Goal: Information Seeking & Learning: Find specific fact

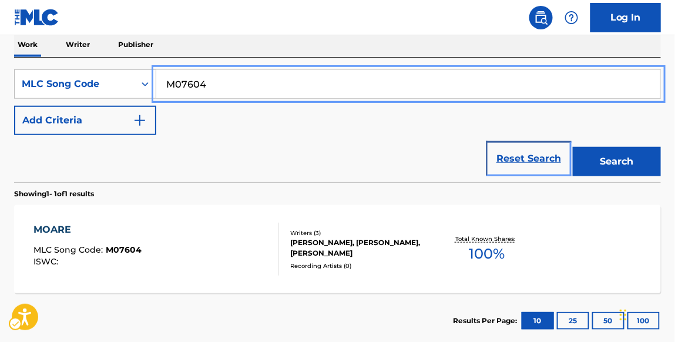
click at [506, 156] on link "Reset Search" at bounding box center [528, 159] width 76 height 26
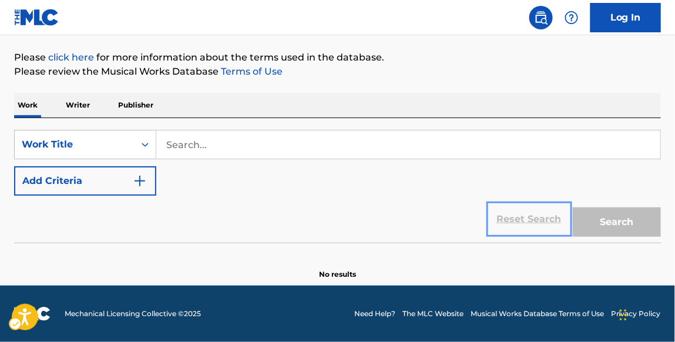
scroll to position [131, 0]
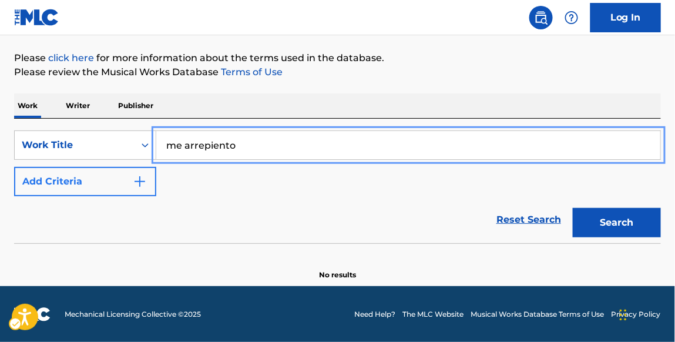
type input "me arrepiento"
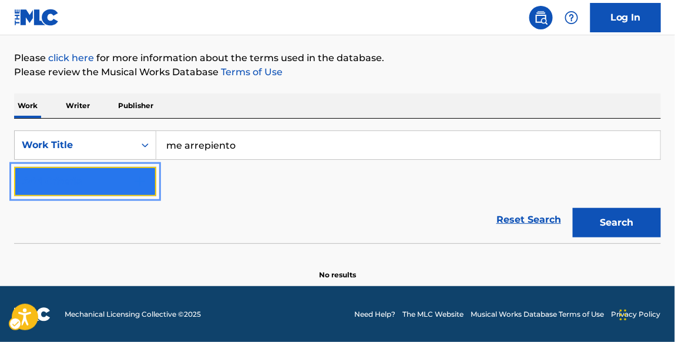
click at [140, 182] on img "Search Form" at bounding box center [140, 181] width 14 height 14
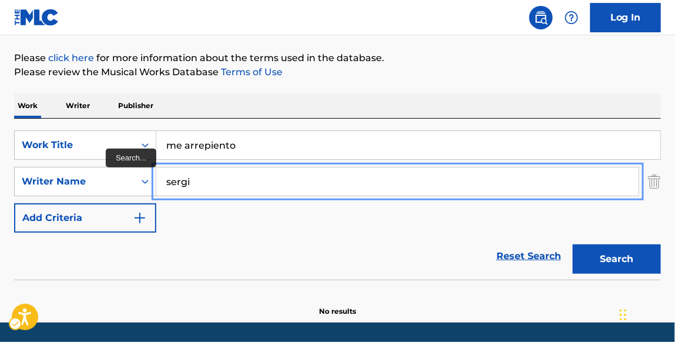
click at [573, 244] on button "Search" at bounding box center [617, 258] width 88 height 29
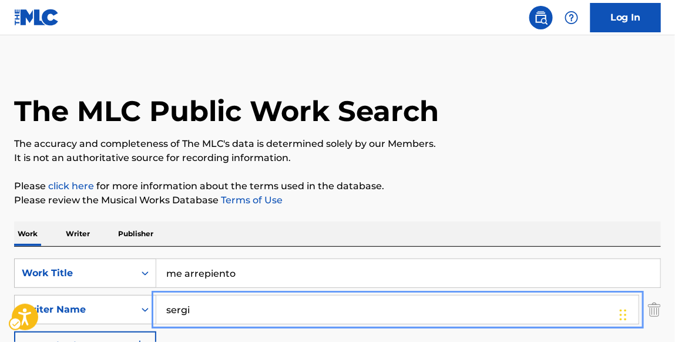
scroll to position [0, 0]
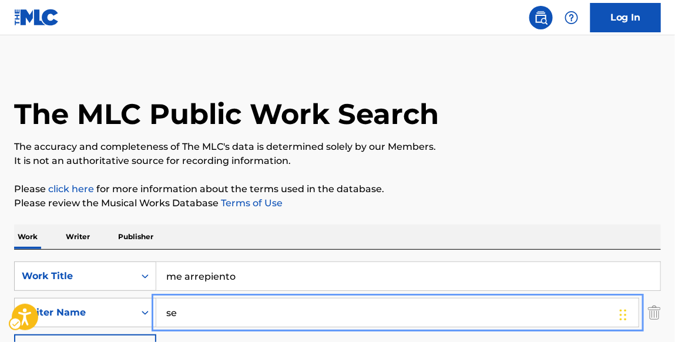
type input "s"
type input "[PERSON_NAME]"
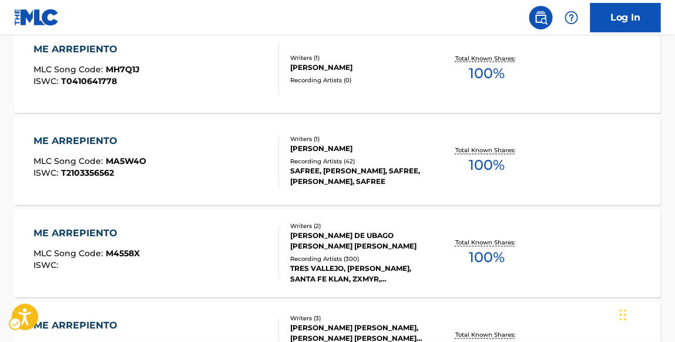
scroll to position [502, 0]
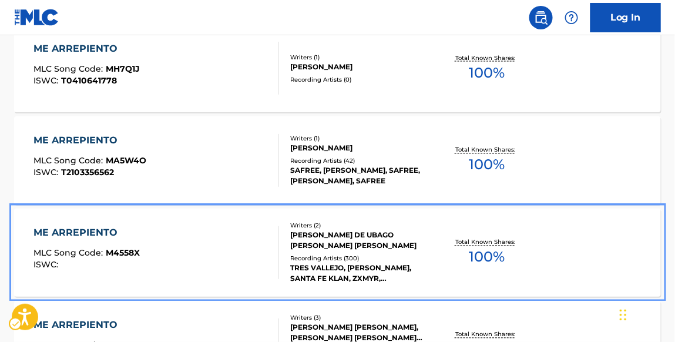
click at [114, 232] on div "ME ARREPIENTO" at bounding box center [86, 233] width 106 height 14
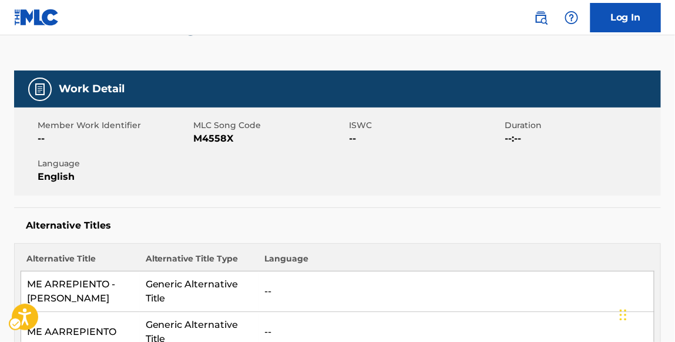
scroll to position [139, 0]
drag, startPoint x: 234, startPoint y: 134, endPoint x: 197, endPoint y: 135, distance: 36.4
click at [197, 135] on span "MLC Song Code - M4558X" at bounding box center [269, 139] width 153 height 14
copy span "M4558X"
